Goal: Task Accomplishment & Management: Use online tool/utility

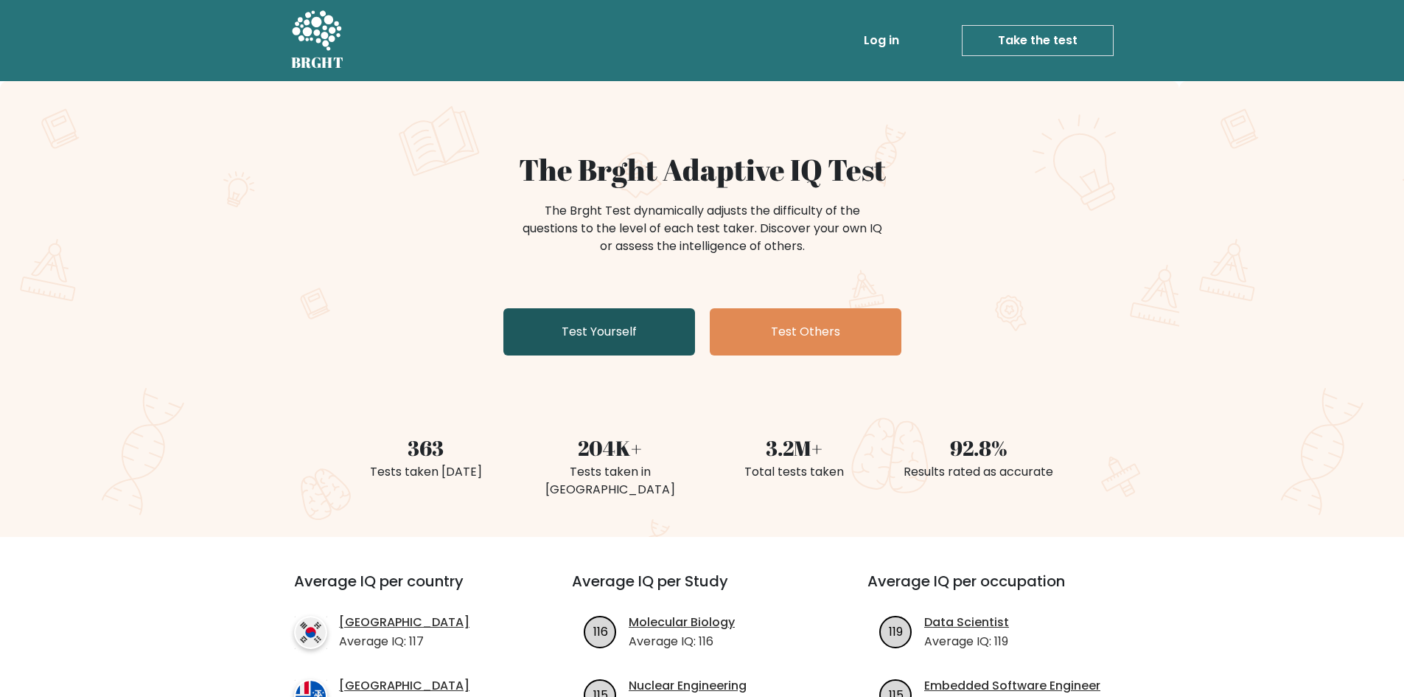
click at [530, 334] on link "Test Yourself" at bounding box center [600, 331] width 192 height 47
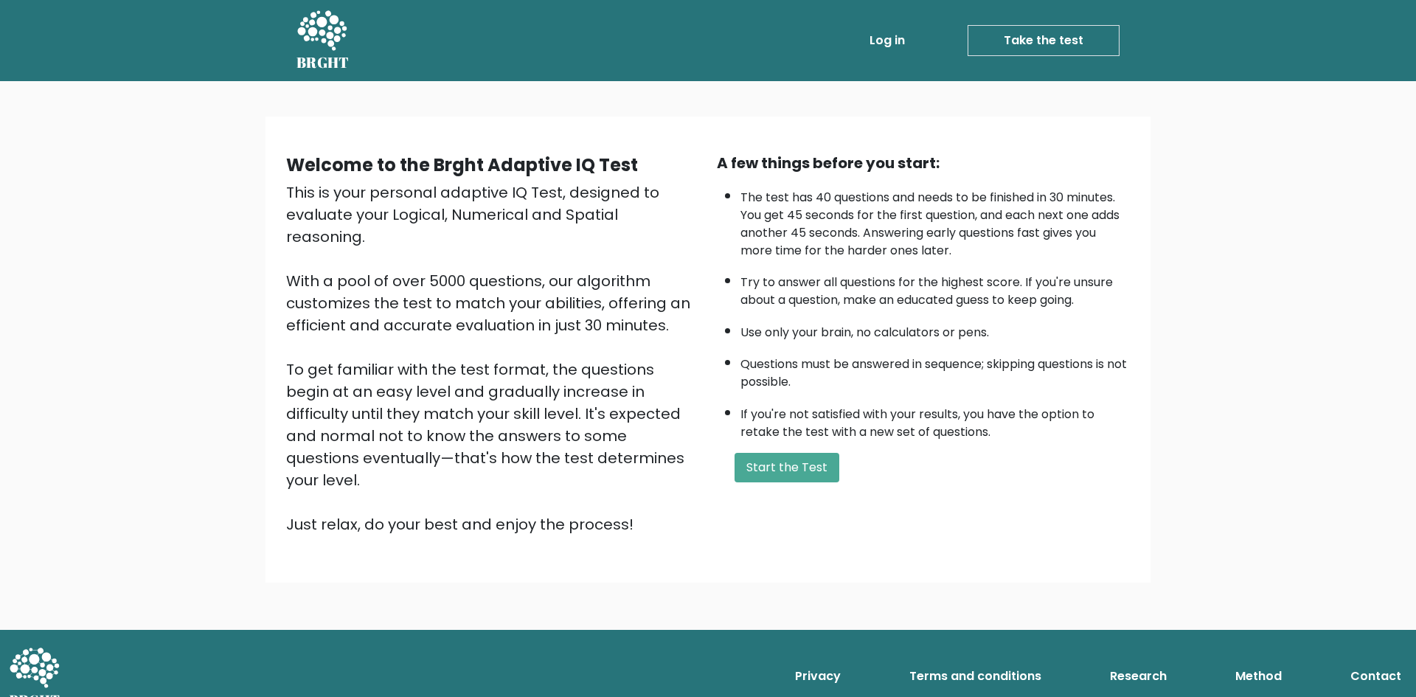
click at [756, 478] on button "Start the Test" at bounding box center [786, 467] width 105 height 29
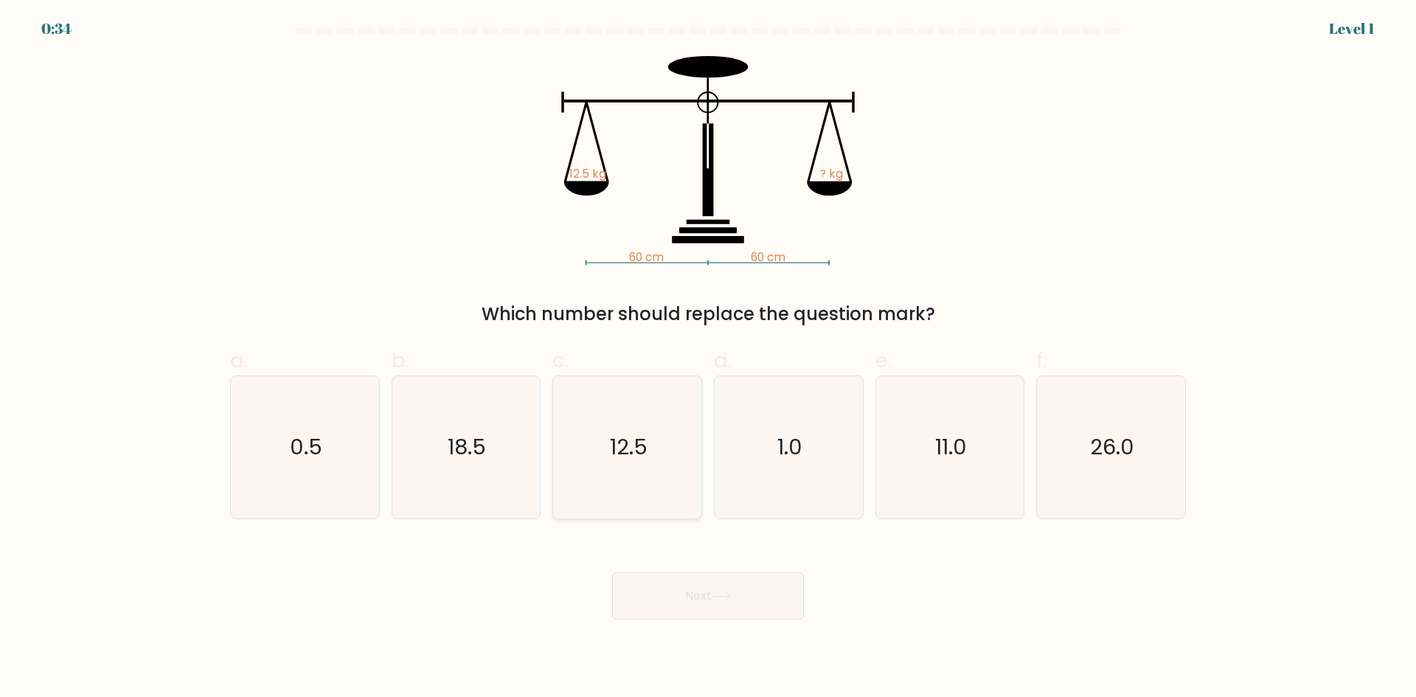
click at [606, 468] on icon "12.5" at bounding box center [627, 447] width 142 height 142
click at [708, 358] on input "c. 12.5" at bounding box center [708, 354] width 1 height 10
radio input "true"
click at [687, 606] on button "Next" at bounding box center [708, 595] width 192 height 47
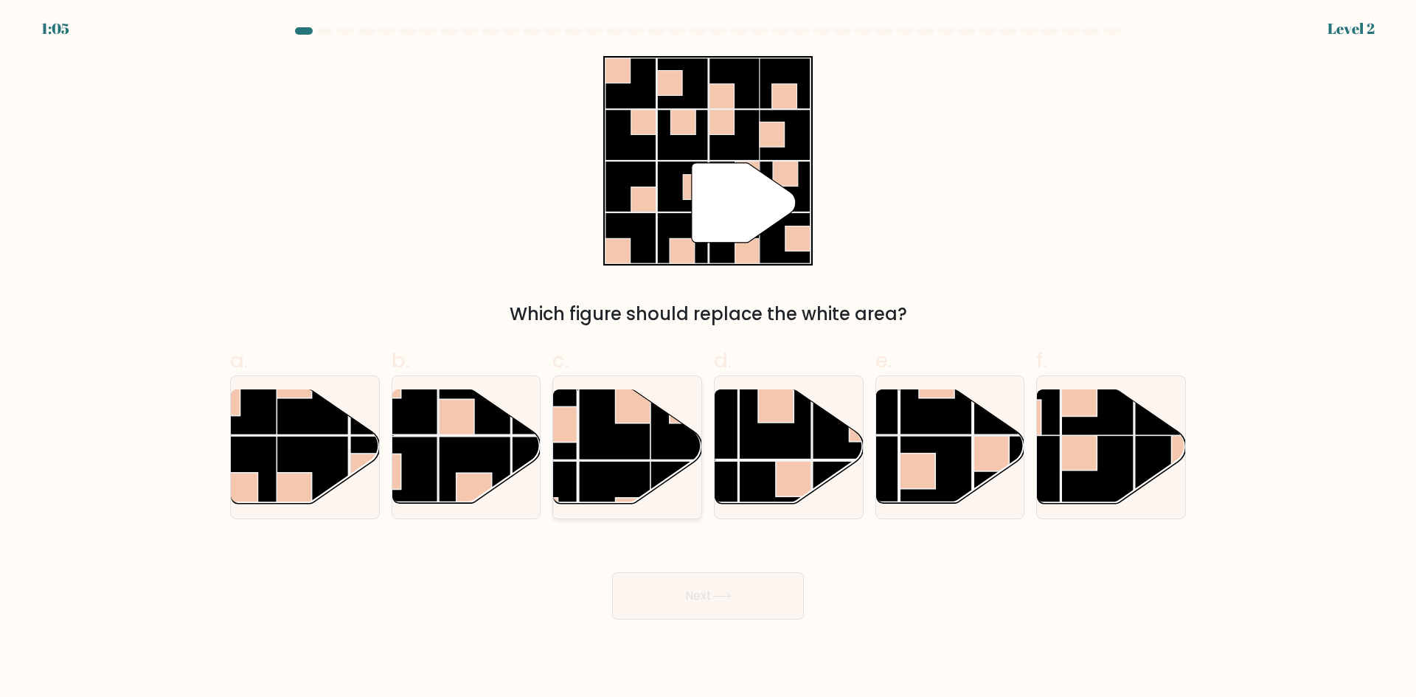
click at [630, 425] on rect at bounding box center [615, 423] width 72 height 72
click at [708, 358] on input "c." at bounding box center [708, 354] width 1 height 10
radio input "true"
click at [759, 586] on button "Next" at bounding box center [708, 595] width 192 height 47
click at [717, 596] on icon at bounding box center [721, 596] width 20 height 8
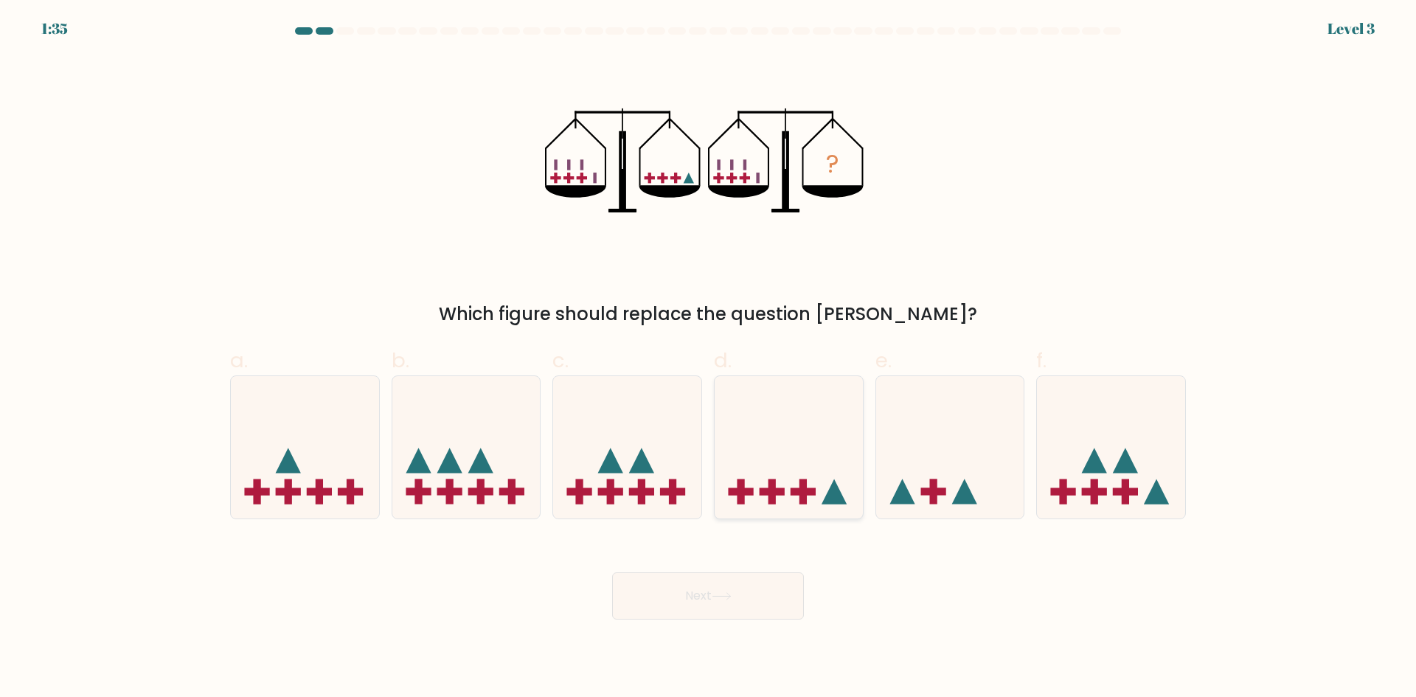
click at [743, 476] on icon at bounding box center [788, 447] width 148 height 122
click at [709, 358] on input "d." at bounding box center [708, 354] width 1 height 10
radio input "true"
click at [751, 585] on button "Next" at bounding box center [708, 595] width 192 height 47
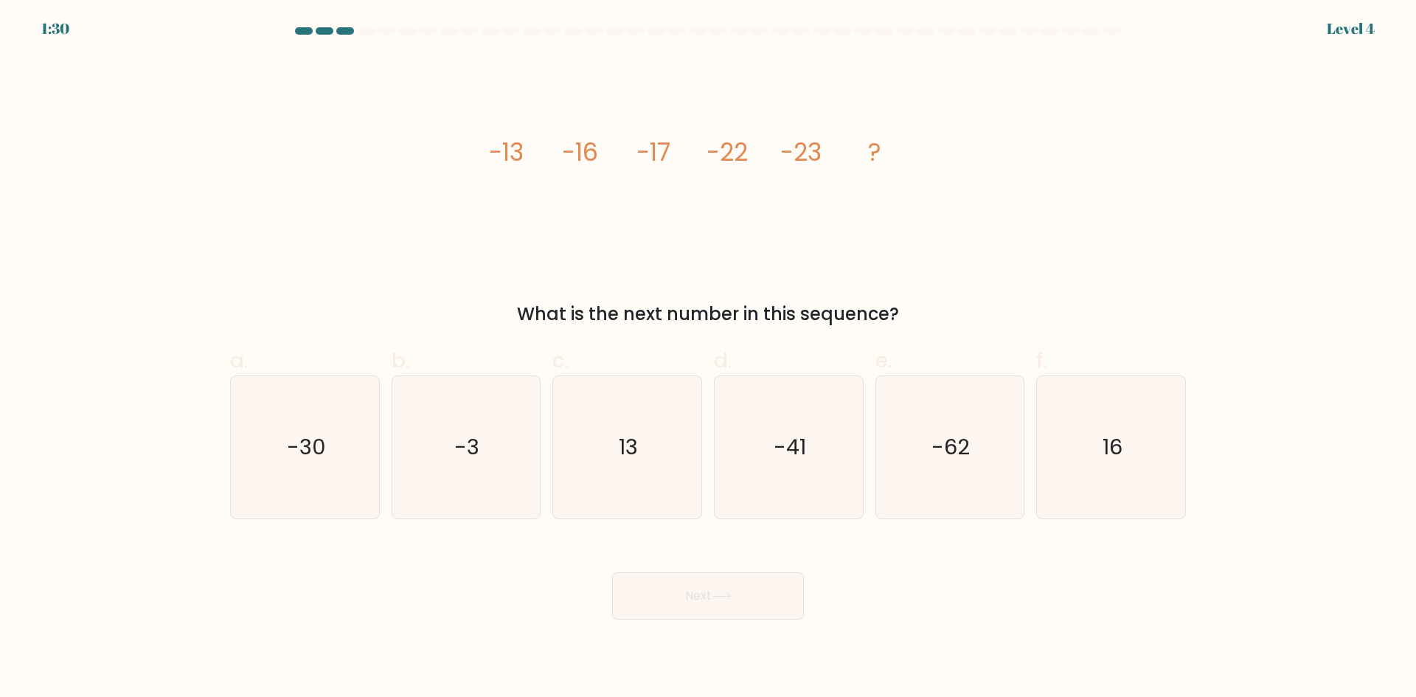
drag, startPoint x: 905, startPoint y: 300, endPoint x: 868, endPoint y: 298, distance: 36.9
click at [906, 302] on div "What is the next number in this sequence?" at bounding box center [708, 314] width 938 height 27
click at [734, 297] on div "image/svg+xml -13 -16 -17 -22 -23 ? What is the next number in this sequence?" at bounding box center [707, 191] width 973 height 271
click at [452, 181] on div "image/svg+xml -13 -16 -17 -22 -23 ? What is the next number in this sequence?" at bounding box center [707, 191] width 973 height 271
click at [639, 281] on div "image/svg+xml -13 -16 -17 -22 -23 ? What is the next number in this sequence?" at bounding box center [707, 191] width 973 height 271
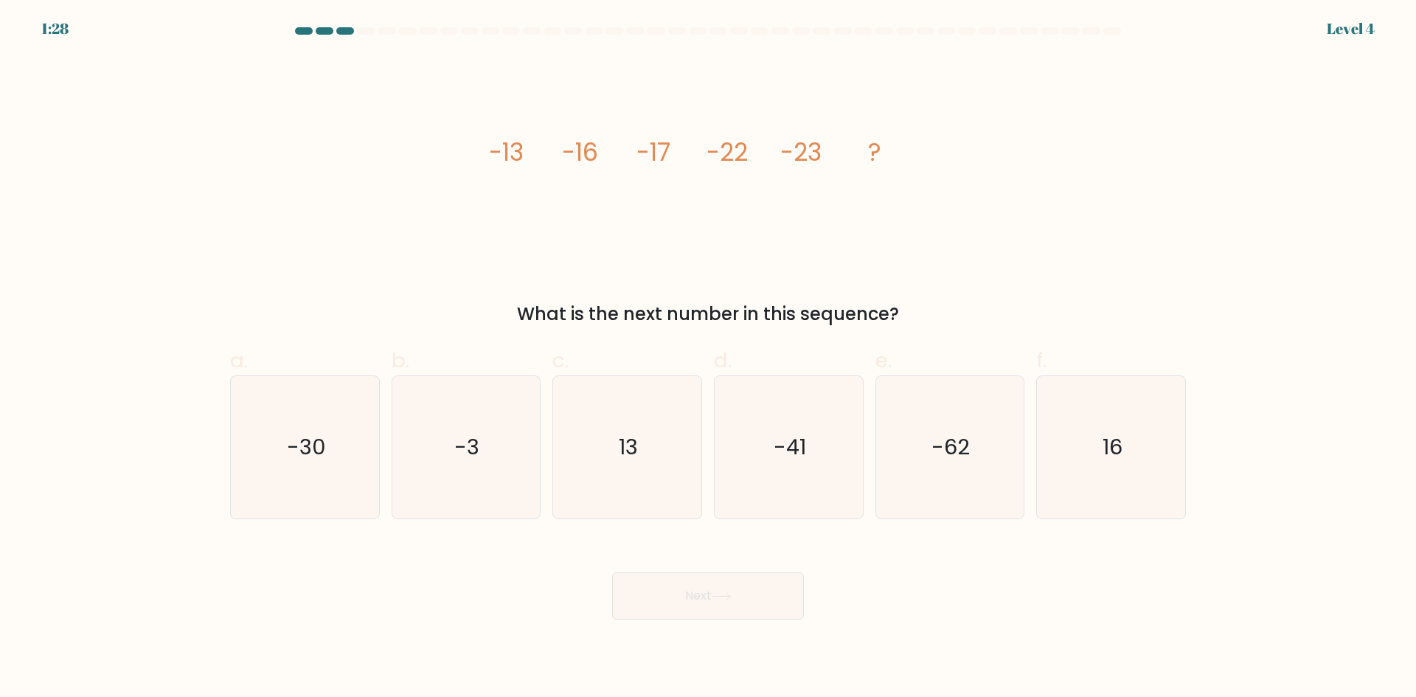
click at [769, 245] on icon "image/svg+xml -13 -16 -17 -22 -23 ?" at bounding box center [708, 160] width 442 height 209
click at [667, 222] on icon "image/svg+xml -13 -16 -17 -22 -23 ?" at bounding box center [708, 160] width 442 height 209
click at [324, 478] on icon "-30" at bounding box center [305, 447] width 142 height 142
click at [708, 358] on input "a. -30" at bounding box center [708, 354] width 1 height 10
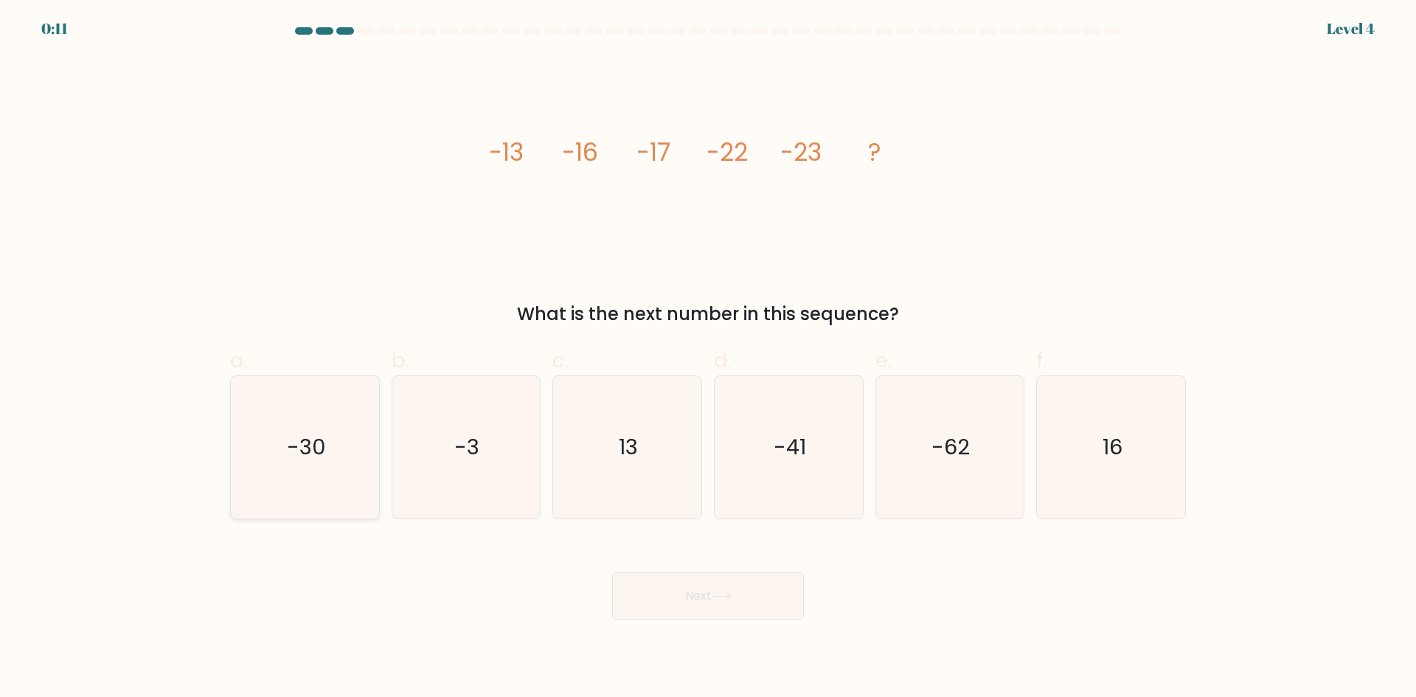
radio input "true"
click at [745, 589] on button "Next" at bounding box center [708, 595] width 192 height 47
click at [709, 594] on button "Next" at bounding box center [708, 595] width 192 height 47
click at [714, 601] on button "Next" at bounding box center [708, 595] width 192 height 47
click at [699, 596] on button "Next" at bounding box center [708, 595] width 192 height 47
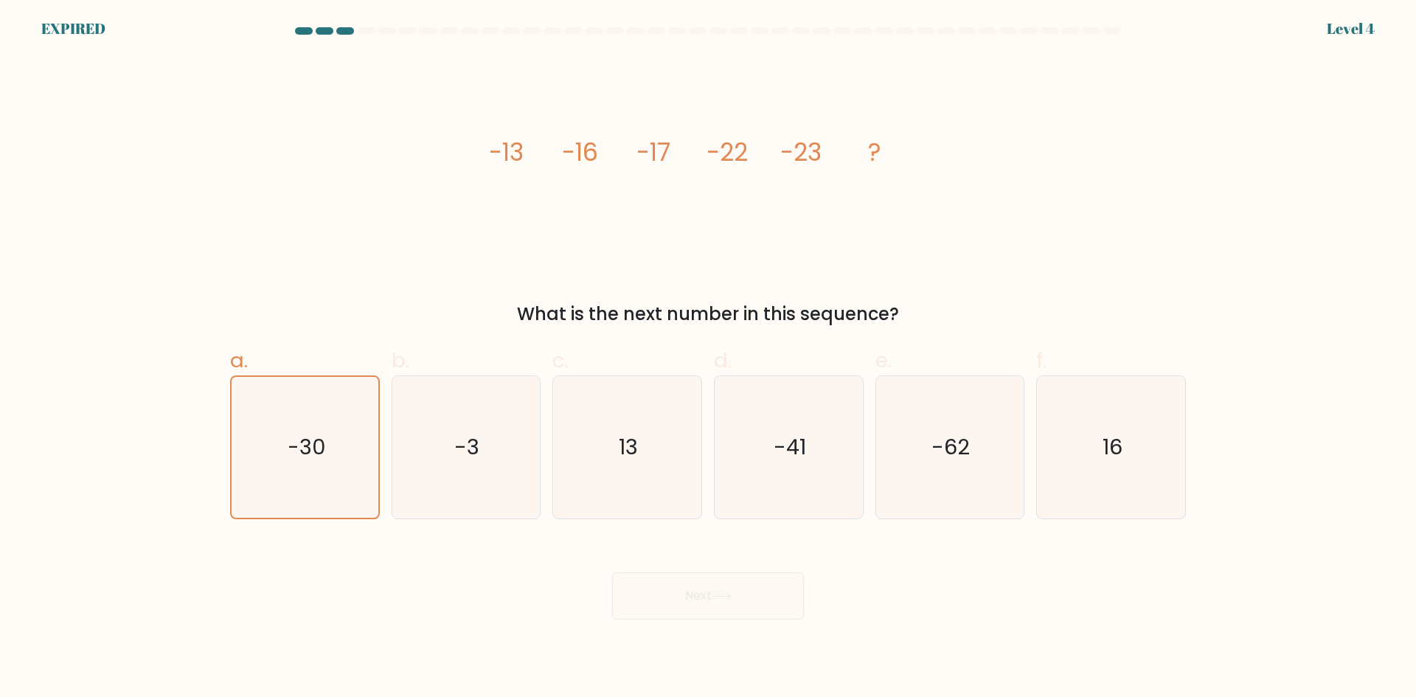
click at [721, 594] on div "Next" at bounding box center [707, 578] width 973 height 83
click at [293, 480] on icon "-30" at bounding box center [304, 447] width 141 height 141
click at [708, 358] on input "a. -30" at bounding box center [708, 354] width 1 height 10
click at [641, 589] on div "Next" at bounding box center [707, 578] width 973 height 83
drag, startPoint x: 641, startPoint y: 589, endPoint x: 646, endPoint y: 580, distance: 9.9
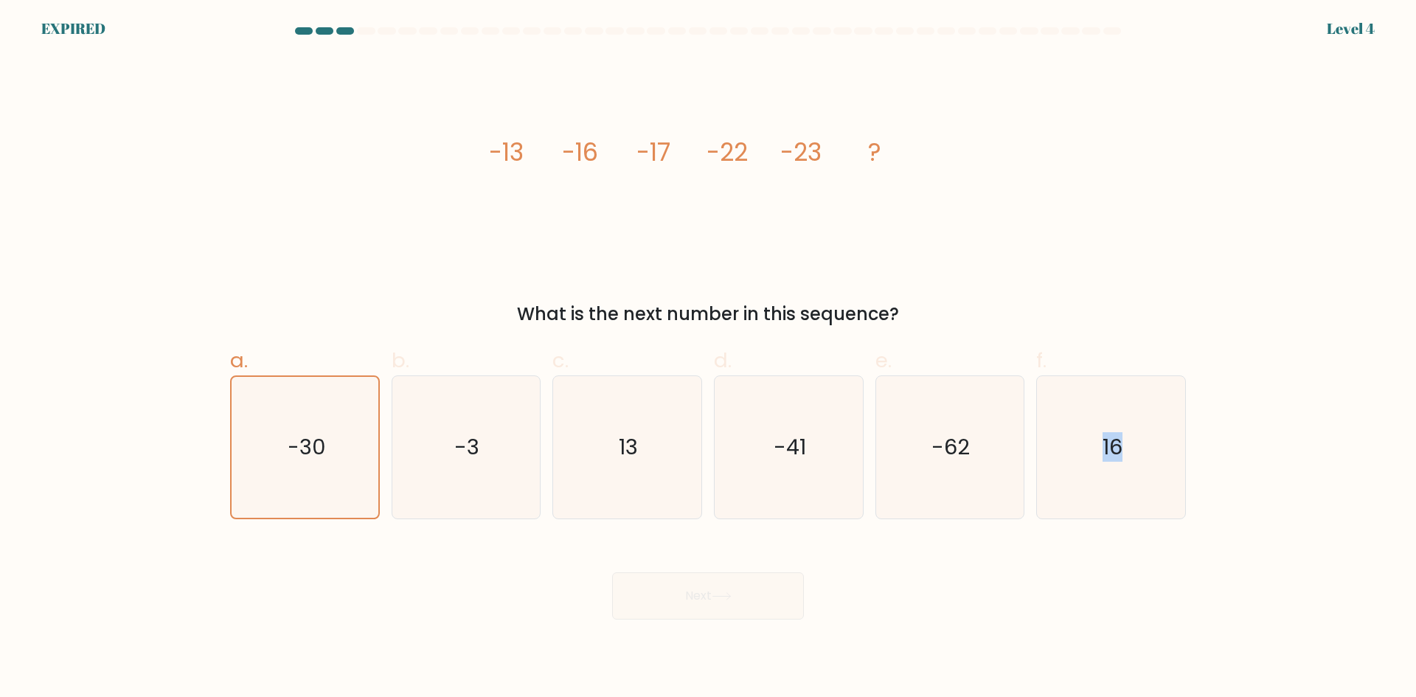
click at [647, 587] on div "Next" at bounding box center [707, 578] width 973 height 83
drag, startPoint x: 646, startPoint y: 580, endPoint x: 641, endPoint y: 563, distance: 17.5
click at [646, 565] on div "Next" at bounding box center [707, 578] width 973 height 83
click at [658, 476] on form at bounding box center [708, 323] width 1416 height 592
click at [270, 277] on div "image/svg+xml -13 -16 -17 -22 -23 ? What is the next number in this sequence?" at bounding box center [707, 191] width 973 height 271
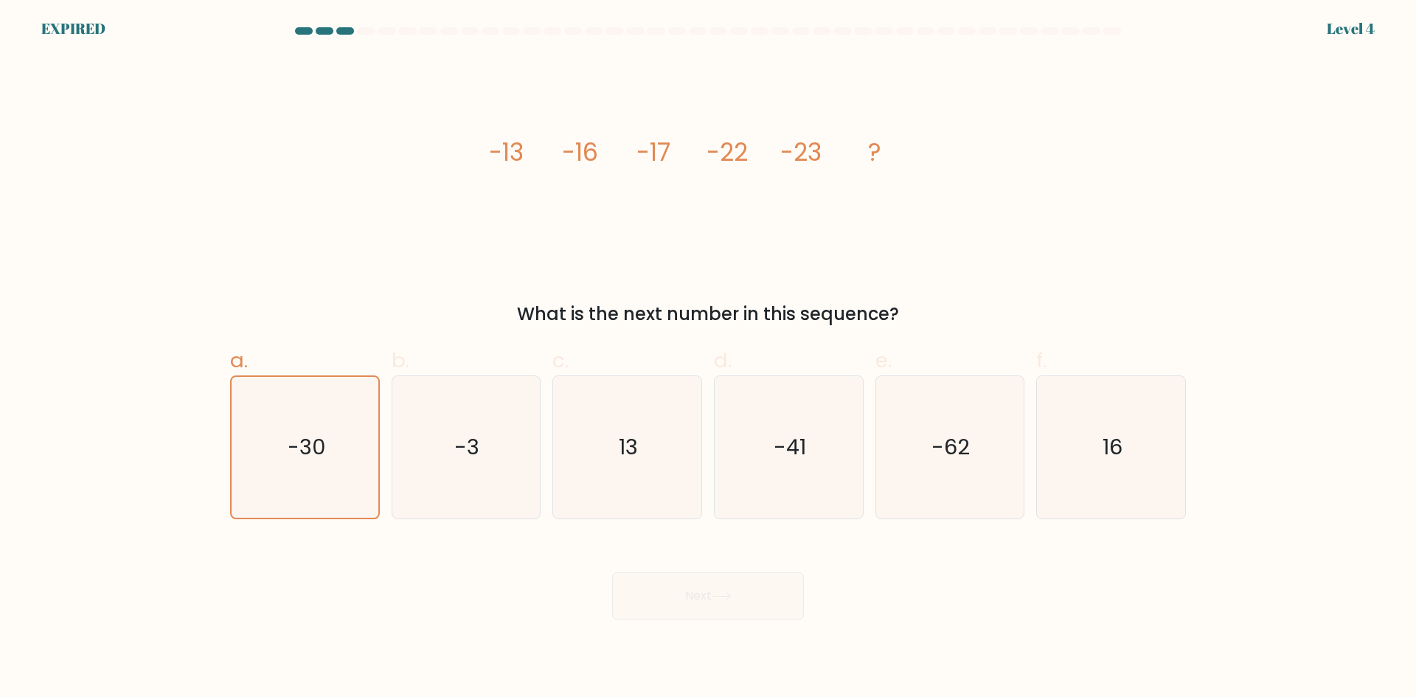
drag, startPoint x: 547, startPoint y: 271, endPoint x: 562, endPoint y: 258, distance: 19.8
click at [547, 271] on div "image/svg+xml -13 -16 -17 -22 -23 ? What is the next number in this sequence?" at bounding box center [707, 191] width 973 height 271
click at [454, 13] on div "EXPIRED Level 4" at bounding box center [708, 9] width 1416 height 18
